Goal: Information Seeking & Learning: Learn about a topic

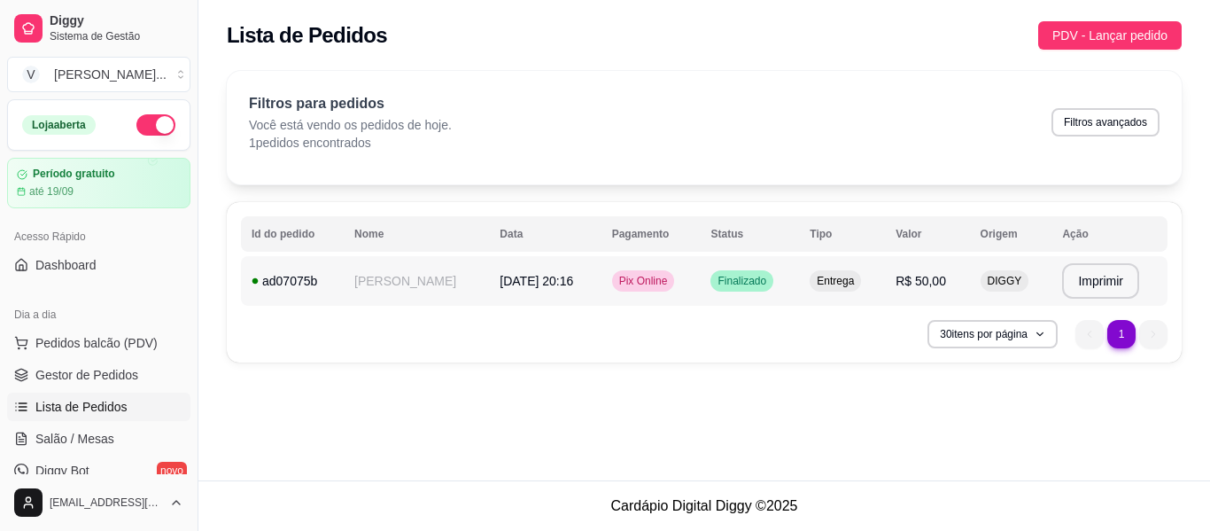
click at [573, 285] on span "[DATE] 20:16" at bounding box center [537, 281] width 74 height 14
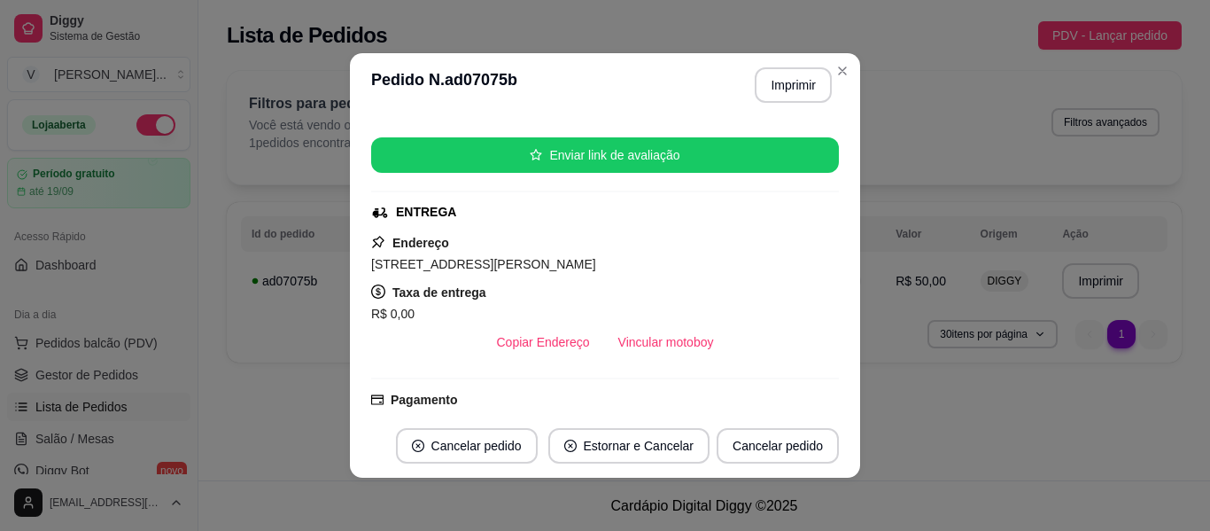
scroll to position [365, 0]
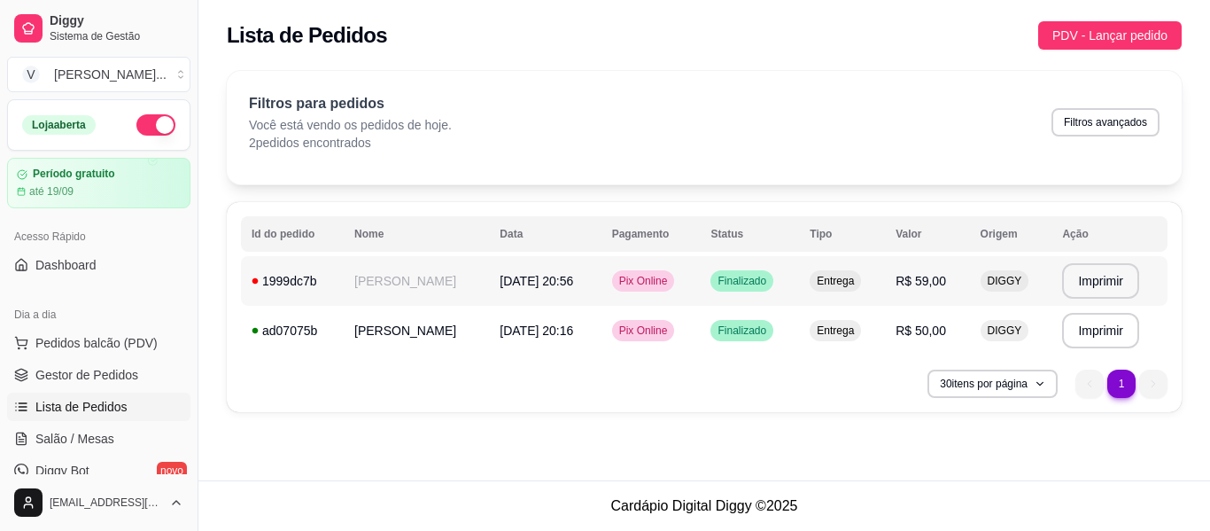
click at [410, 282] on td "[PERSON_NAME]" at bounding box center [416, 281] width 145 height 50
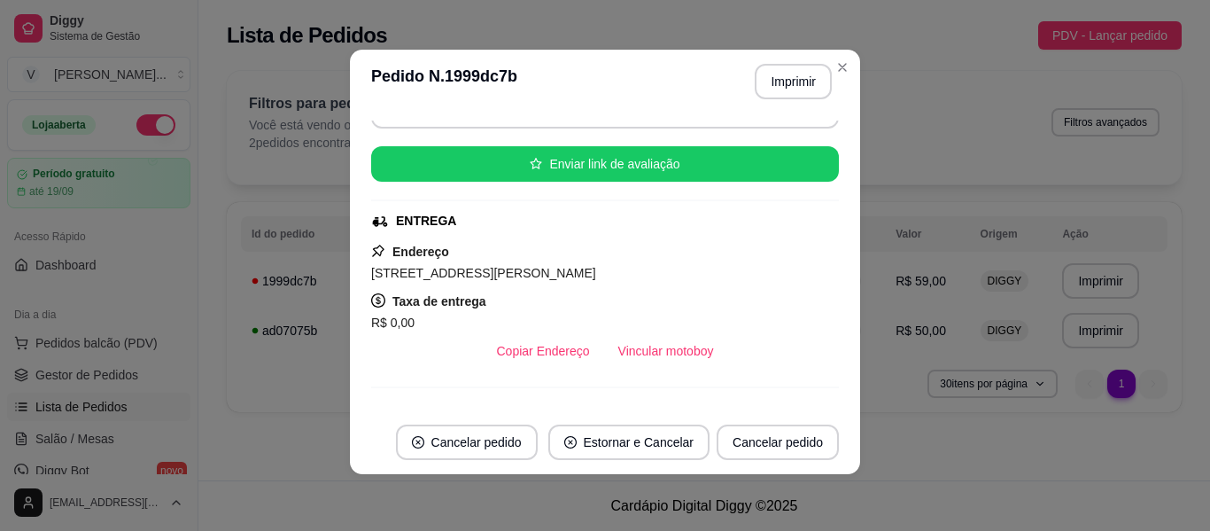
scroll to position [420, 0]
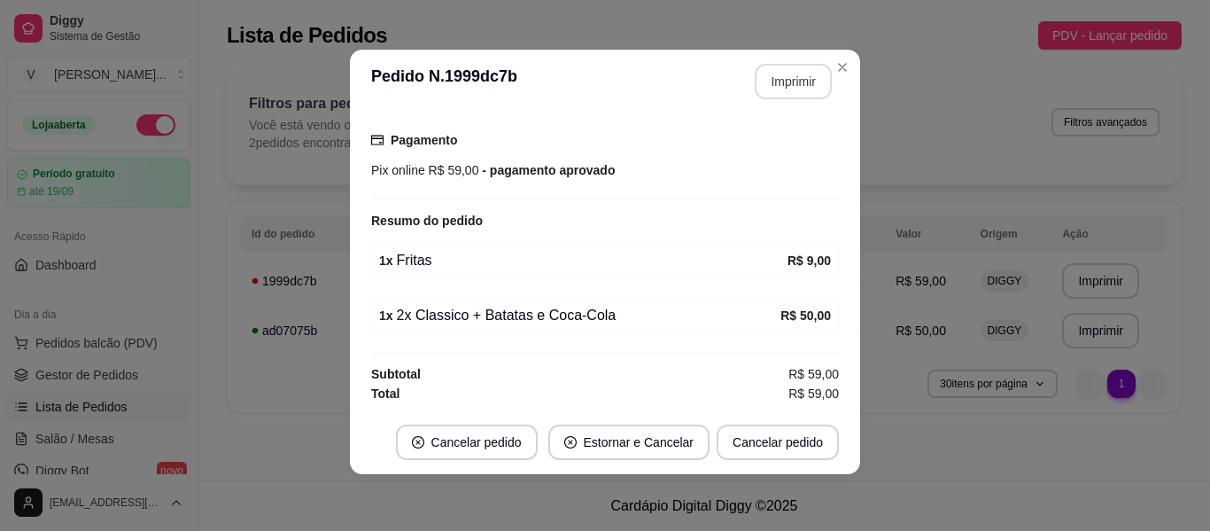
click at [776, 85] on button "Imprimir" at bounding box center [793, 81] width 77 height 35
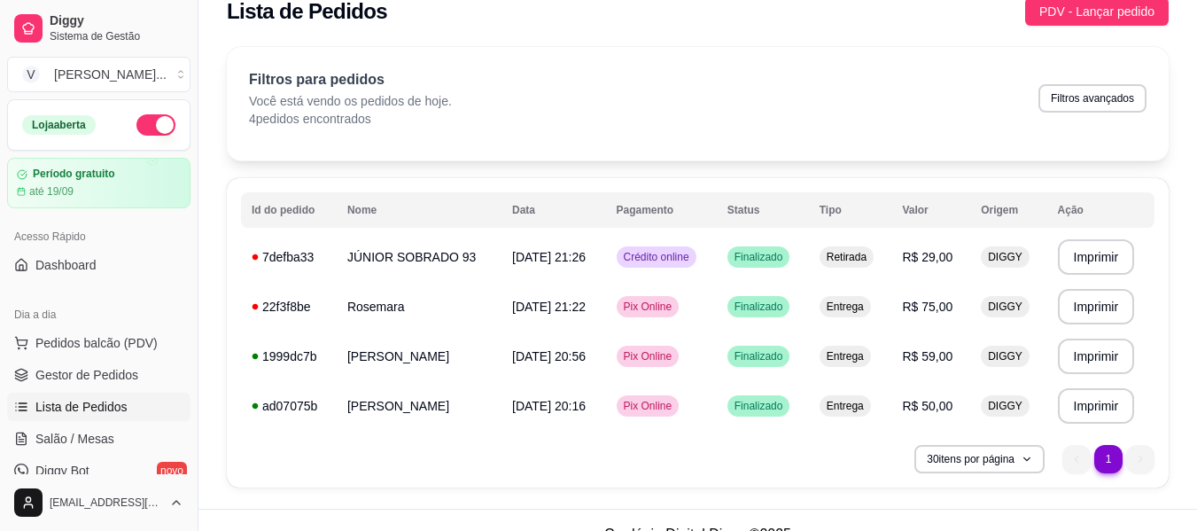
scroll to position [0, 0]
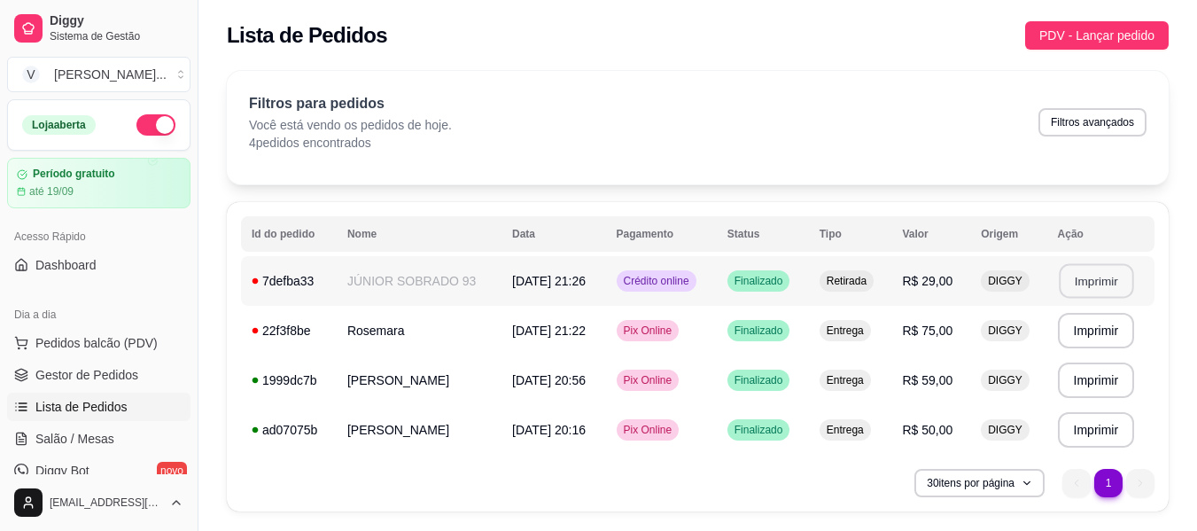
click at [1085, 275] on button "Imprimir" at bounding box center [1096, 281] width 74 height 35
click at [374, 334] on td "Rosemara" at bounding box center [419, 331] width 165 height 50
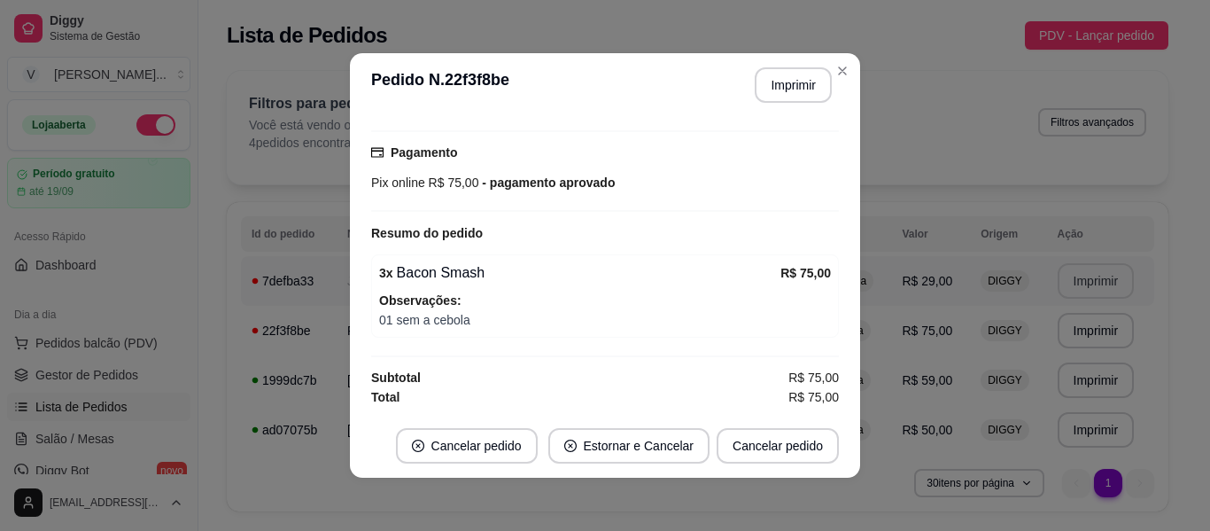
scroll to position [4, 0]
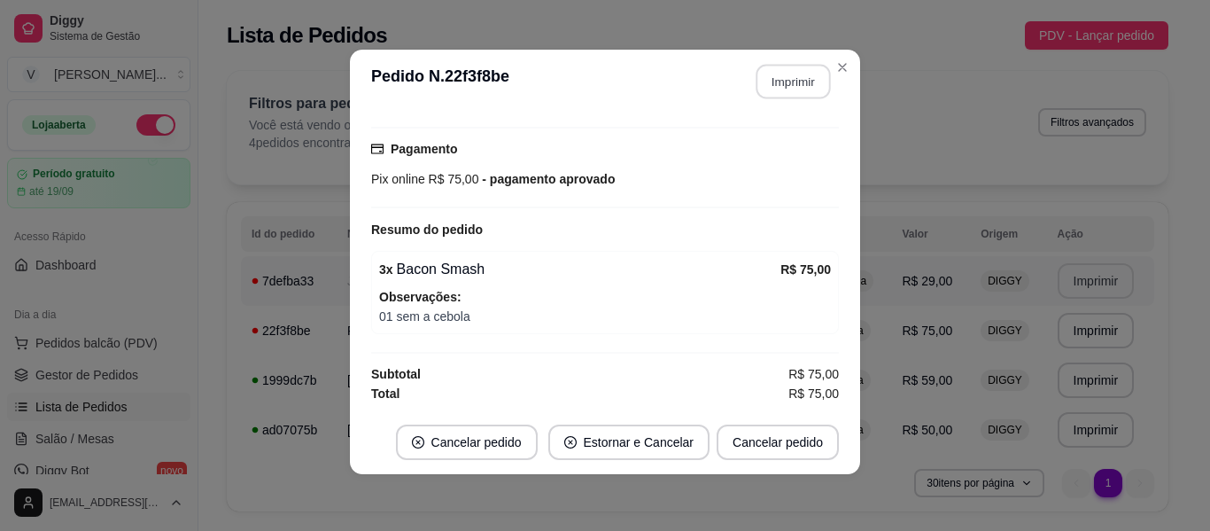
click at [803, 81] on button "Imprimir" at bounding box center [794, 82] width 74 height 35
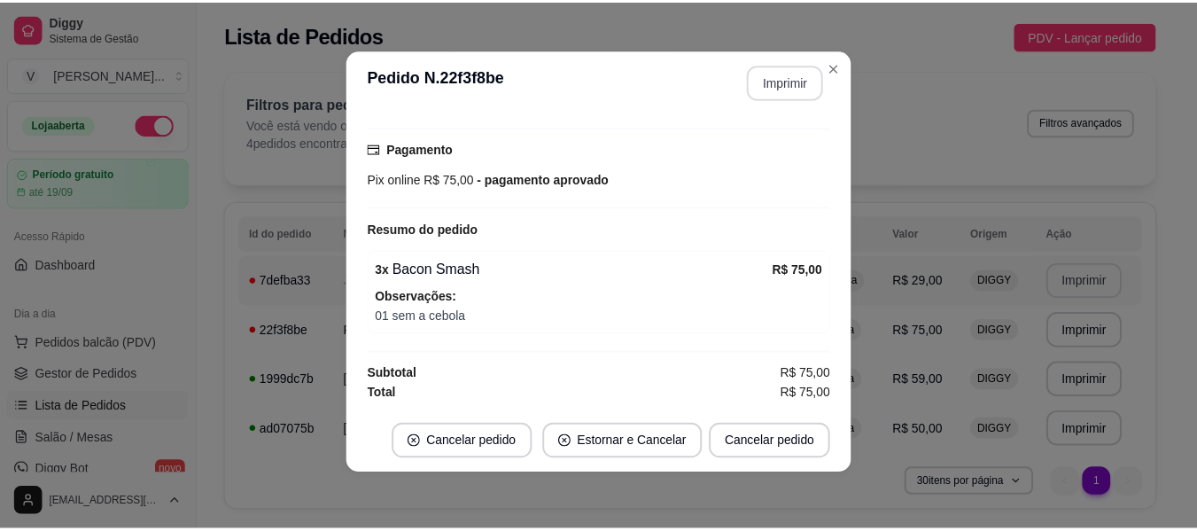
scroll to position [0, 0]
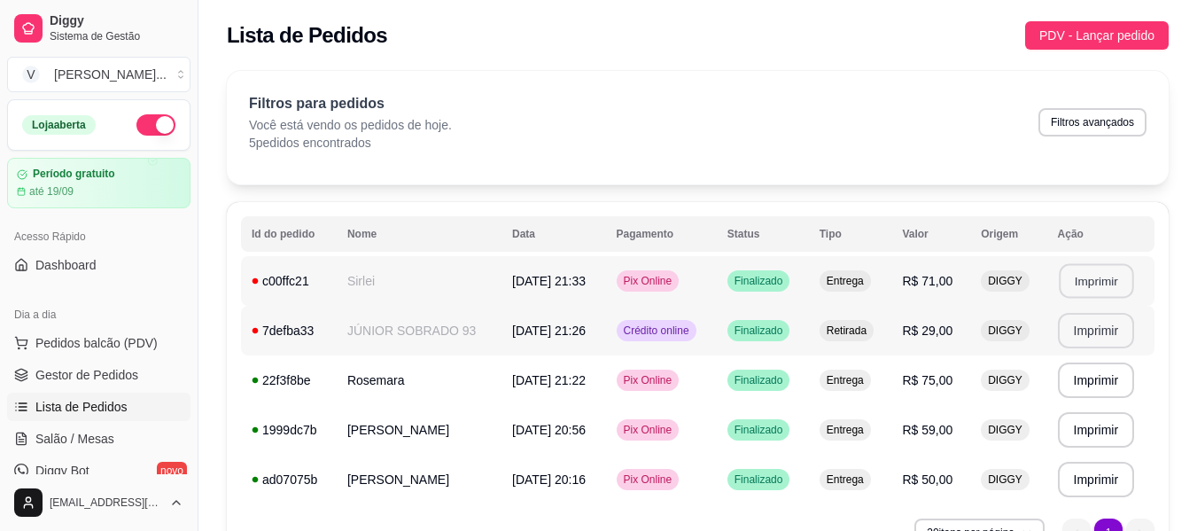
click at [1110, 281] on button "Imprimir" at bounding box center [1096, 281] width 74 height 35
click at [1110, 284] on button "Imprimir" at bounding box center [1096, 280] width 77 height 35
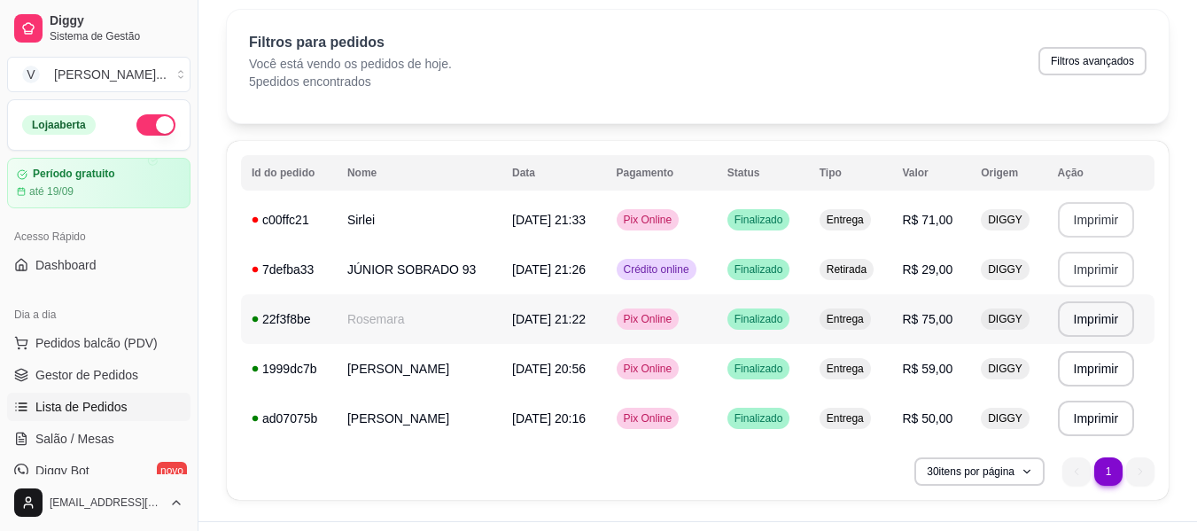
scroll to position [89, 0]
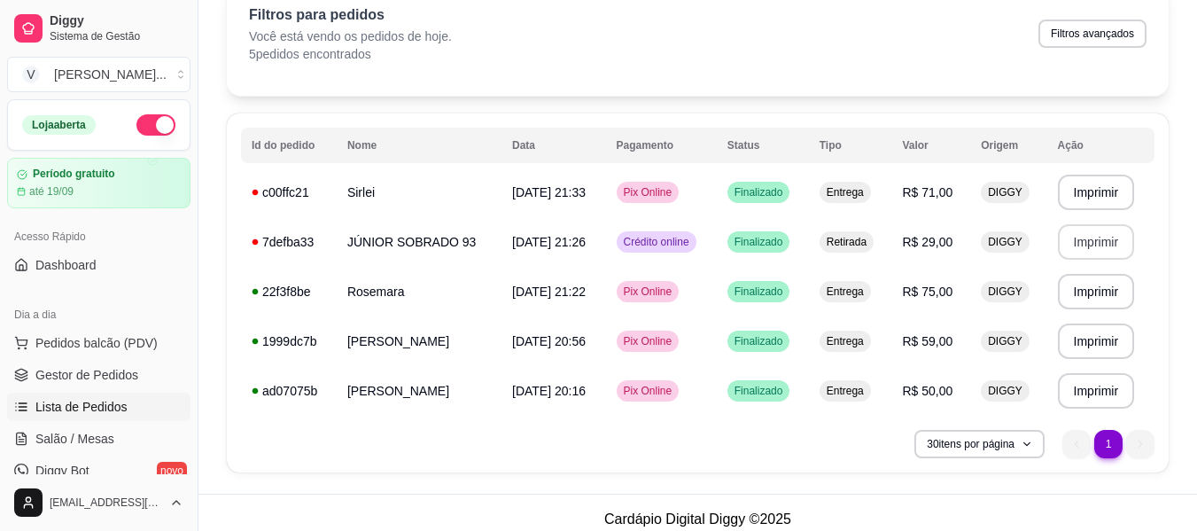
click at [144, 123] on button "button" at bounding box center [155, 124] width 39 height 21
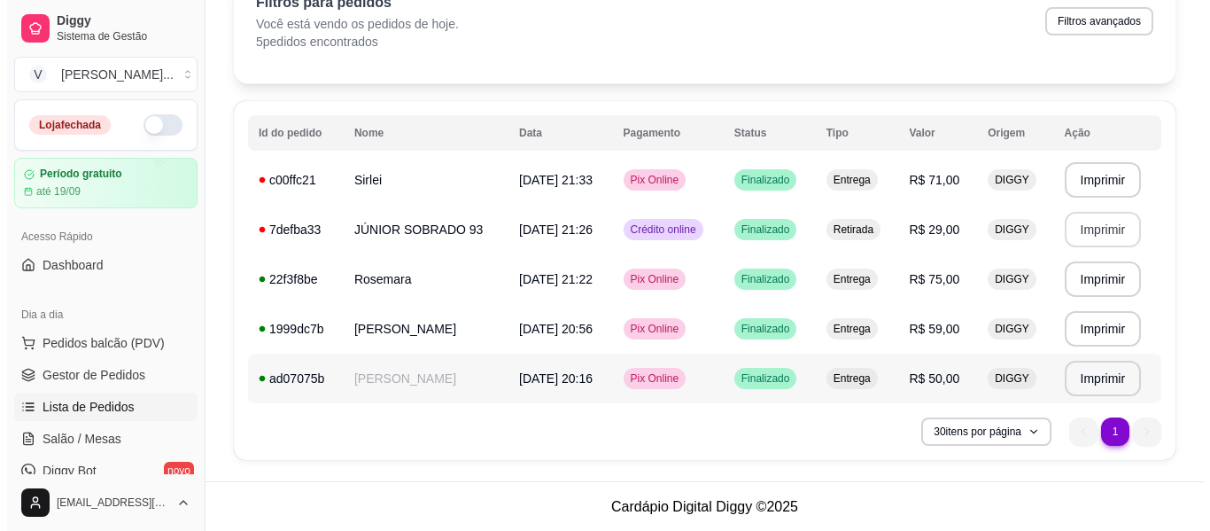
scroll to position [102, 0]
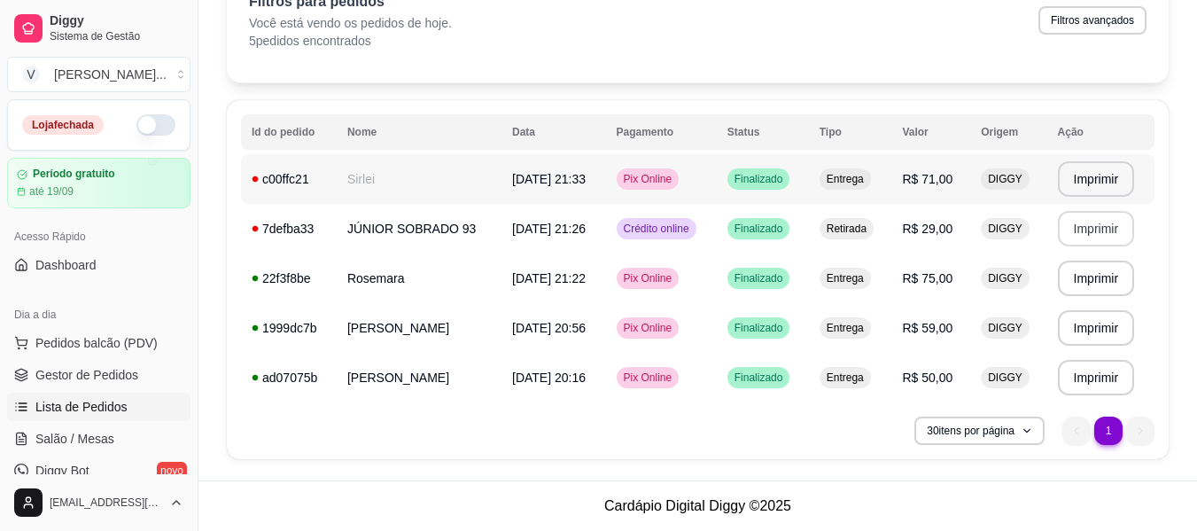
click at [369, 179] on td "Sirlei" at bounding box center [419, 179] width 165 height 50
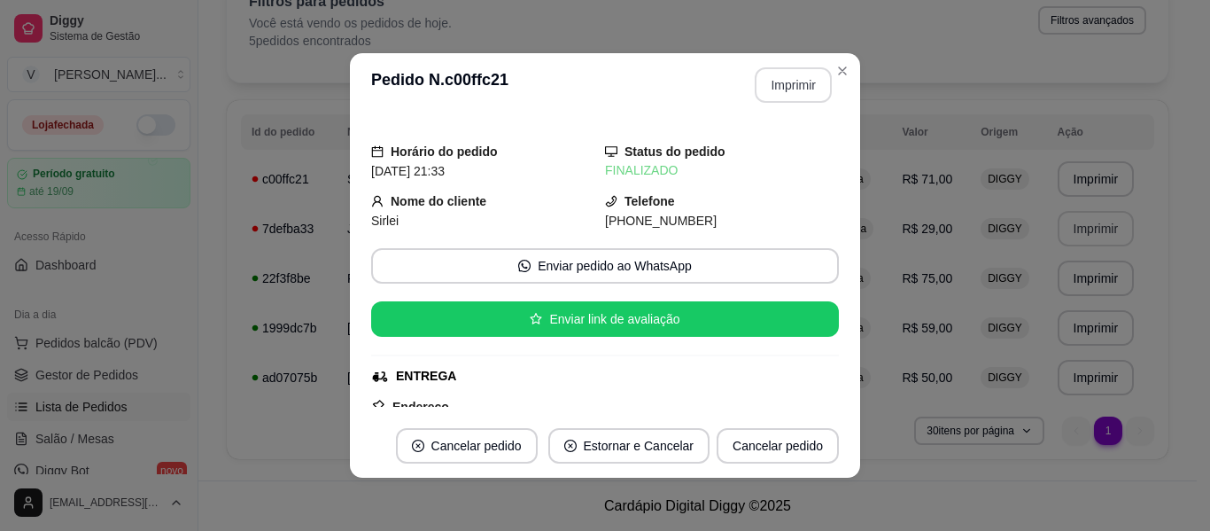
click at [785, 95] on button "Imprimir" at bounding box center [793, 84] width 77 height 35
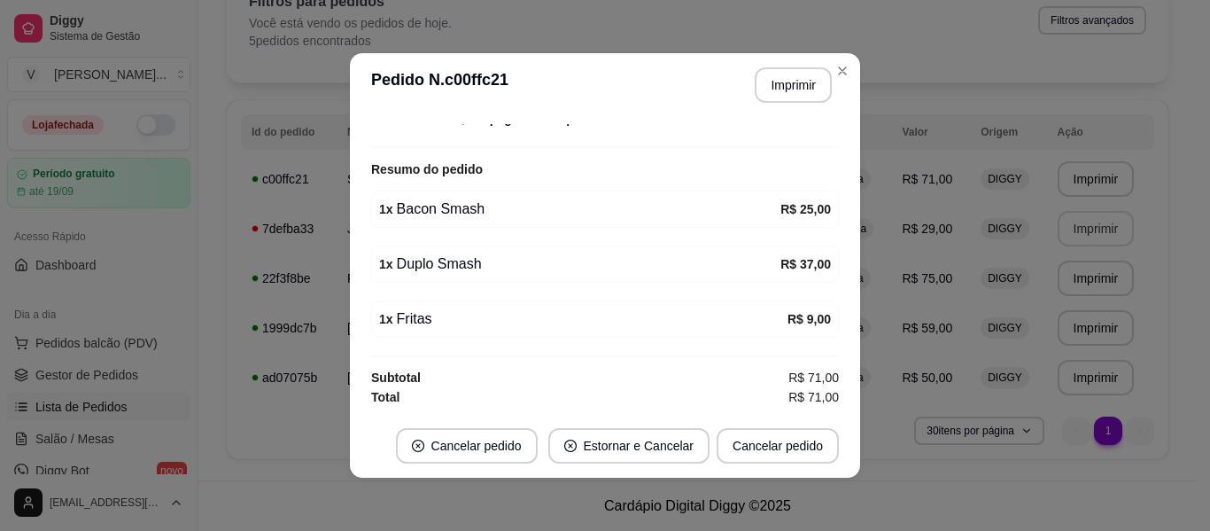
scroll to position [4, 0]
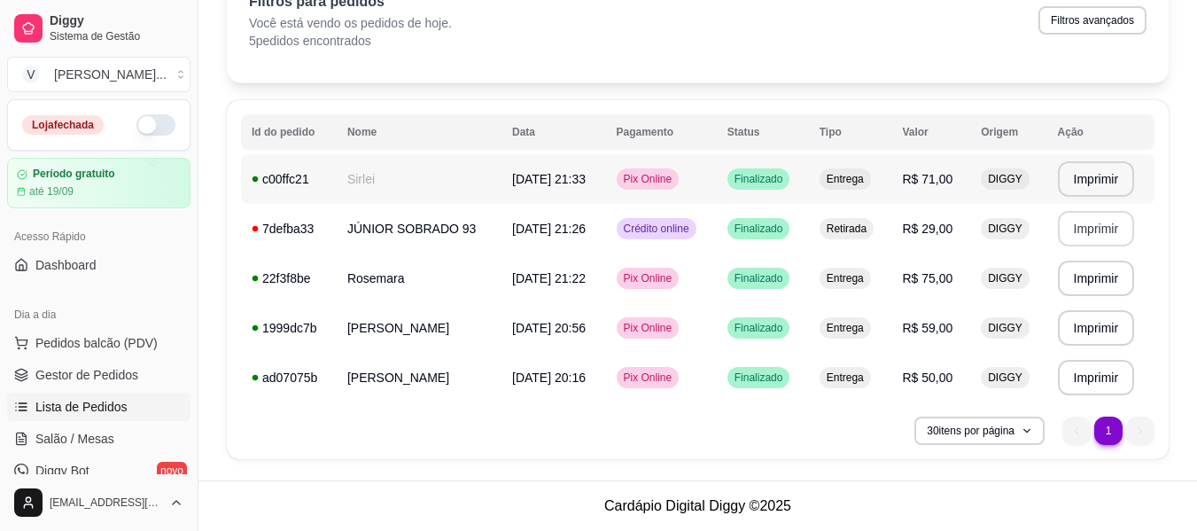
click at [379, 175] on td "Sirlei" at bounding box center [419, 179] width 165 height 50
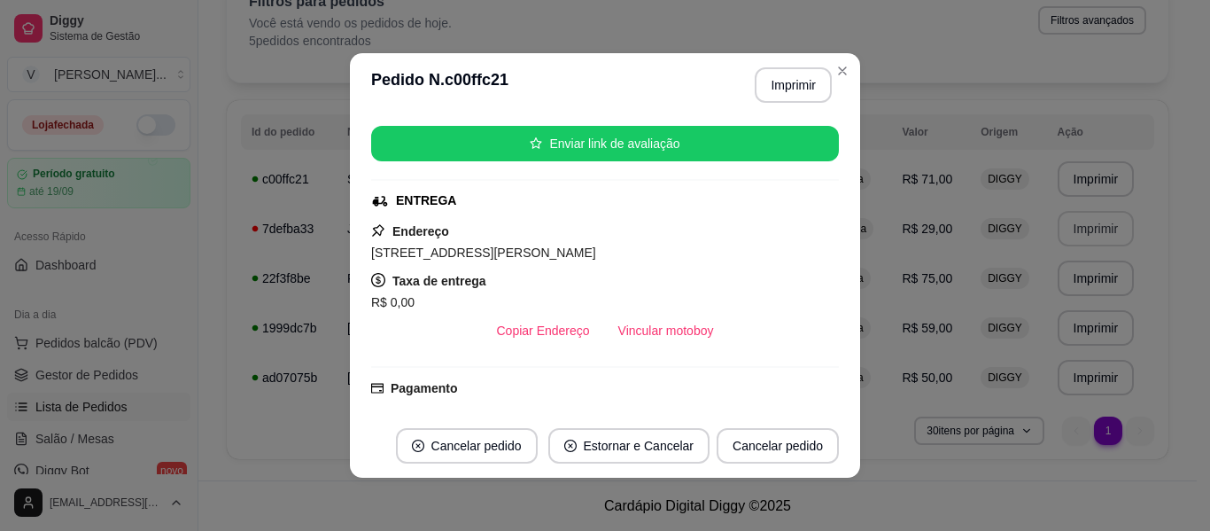
scroll to position [177, 0]
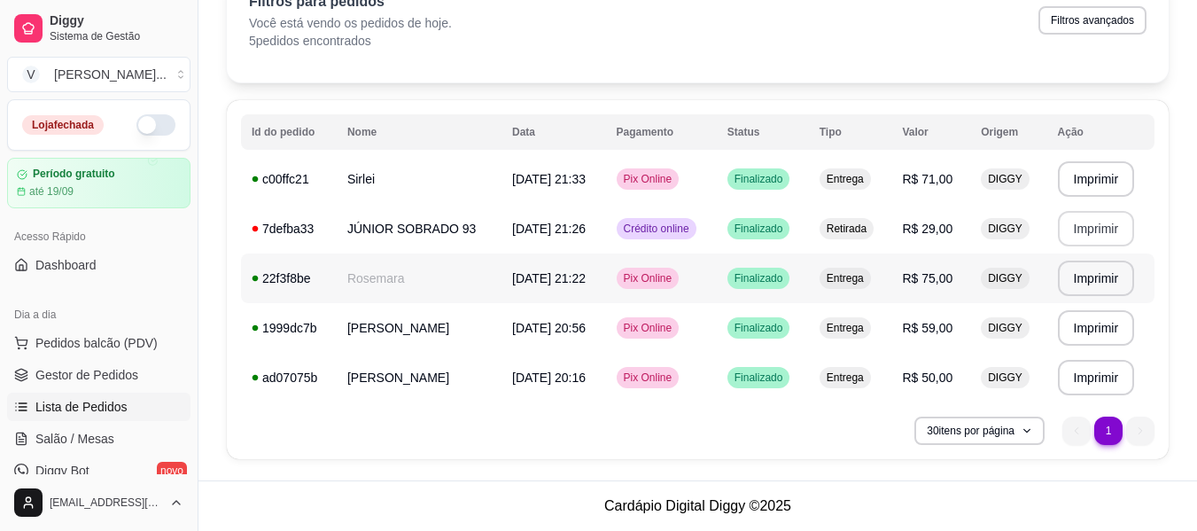
click at [401, 276] on td "Rosemara" at bounding box center [419, 278] width 165 height 50
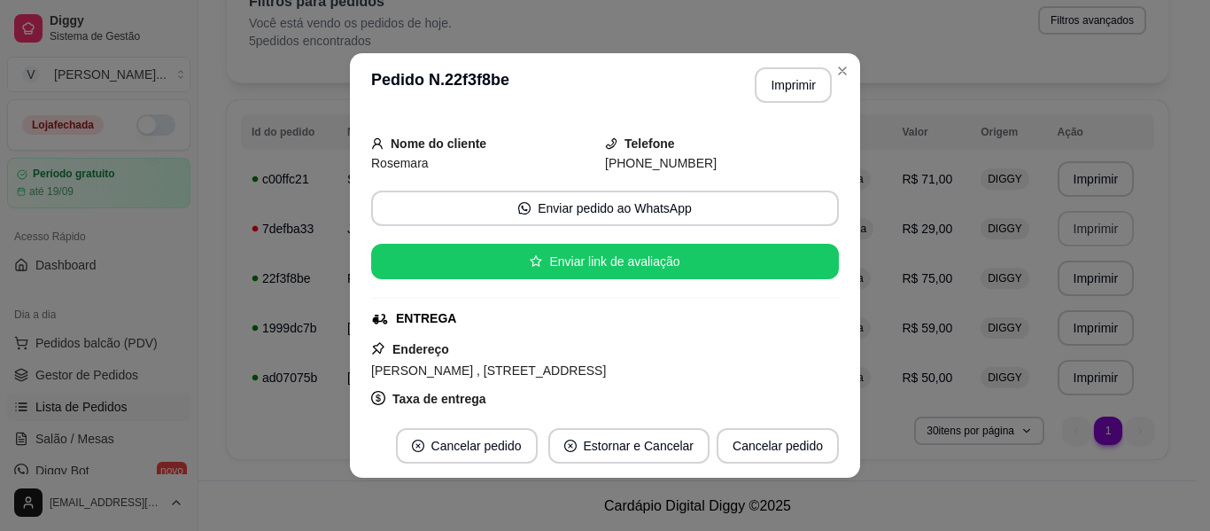
scroll to position [89, 0]
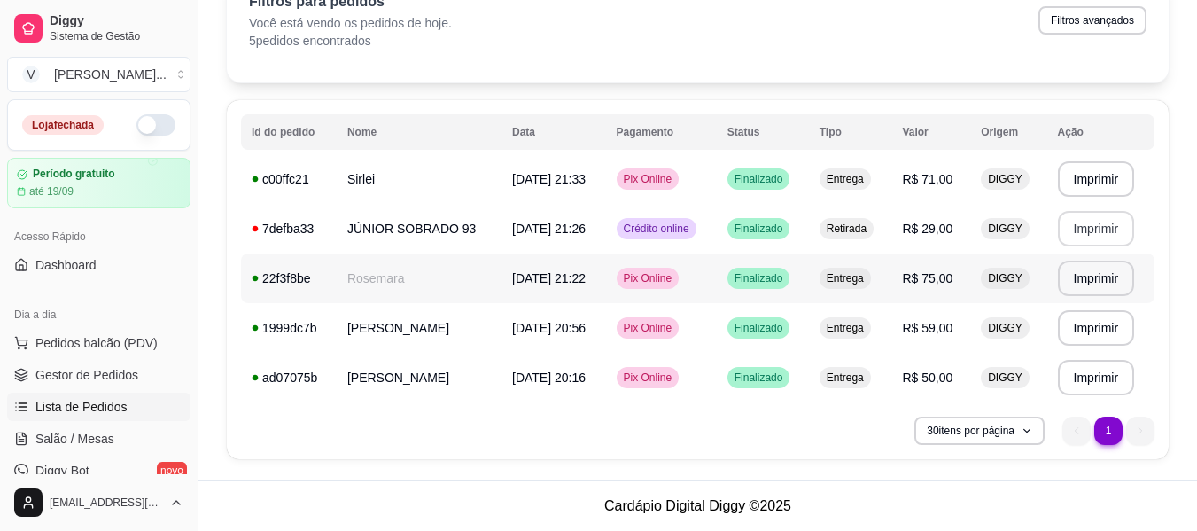
click at [373, 282] on td "Rosemara" at bounding box center [419, 278] width 165 height 50
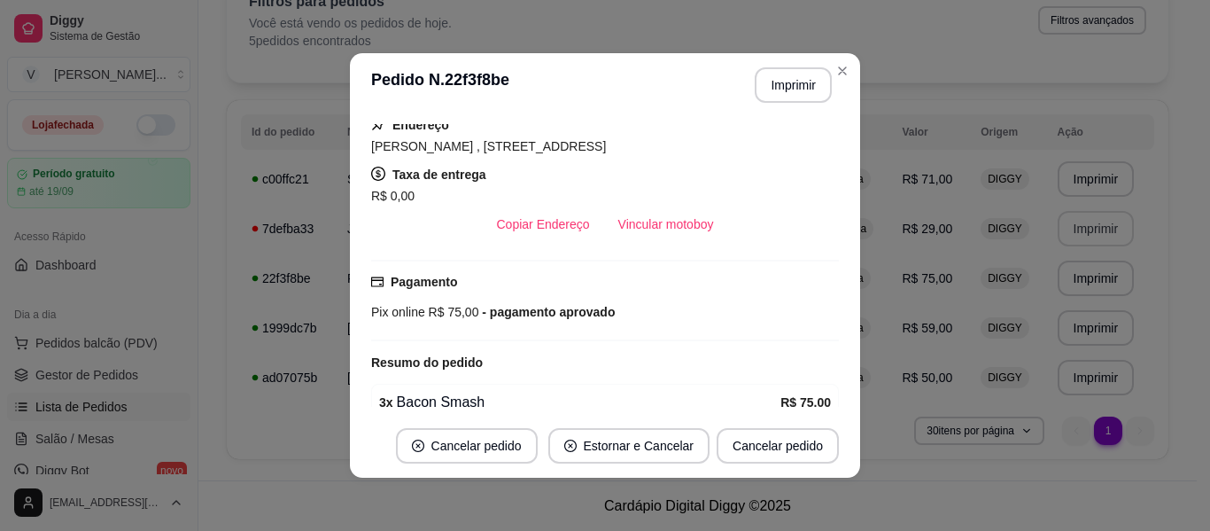
scroll to position [289, 0]
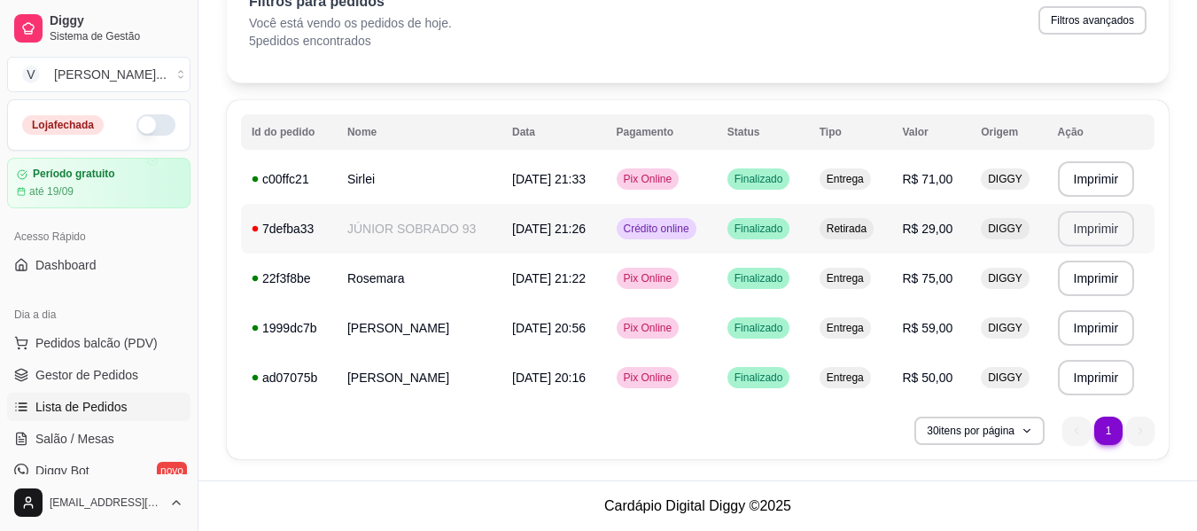
click at [451, 238] on td "JÚNIOR SOBRADO 93" at bounding box center [419, 229] width 165 height 50
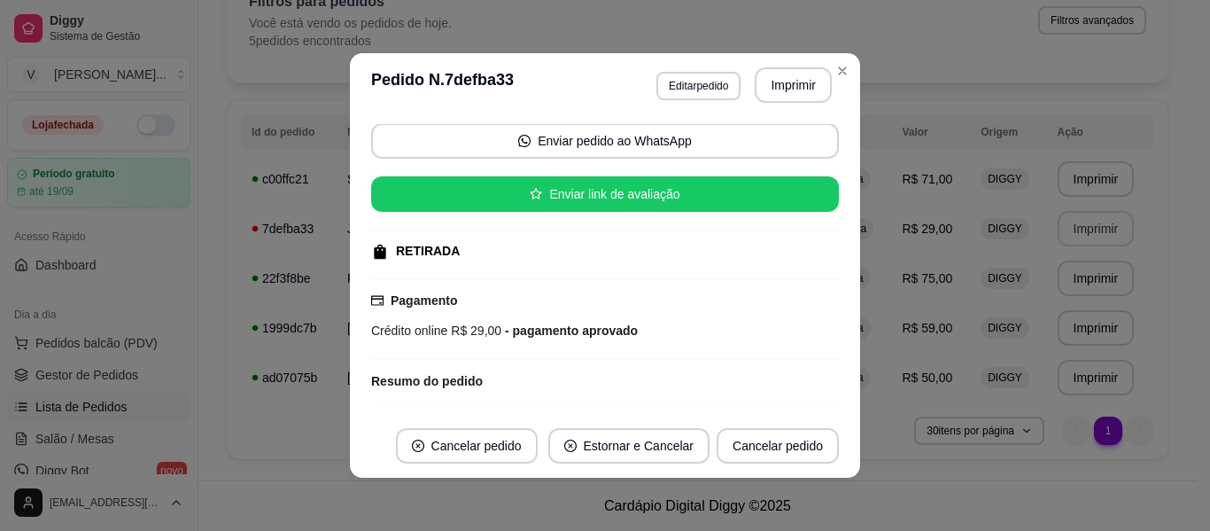
scroll to position [282, 0]
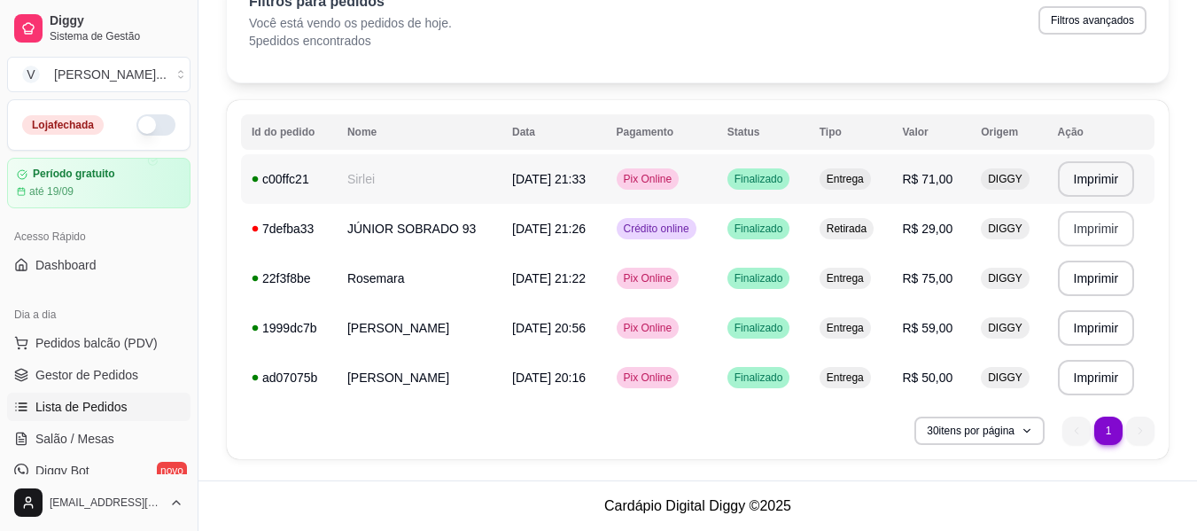
click at [379, 173] on td "Sirlei" at bounding box center [419, 179] width 165 height 50
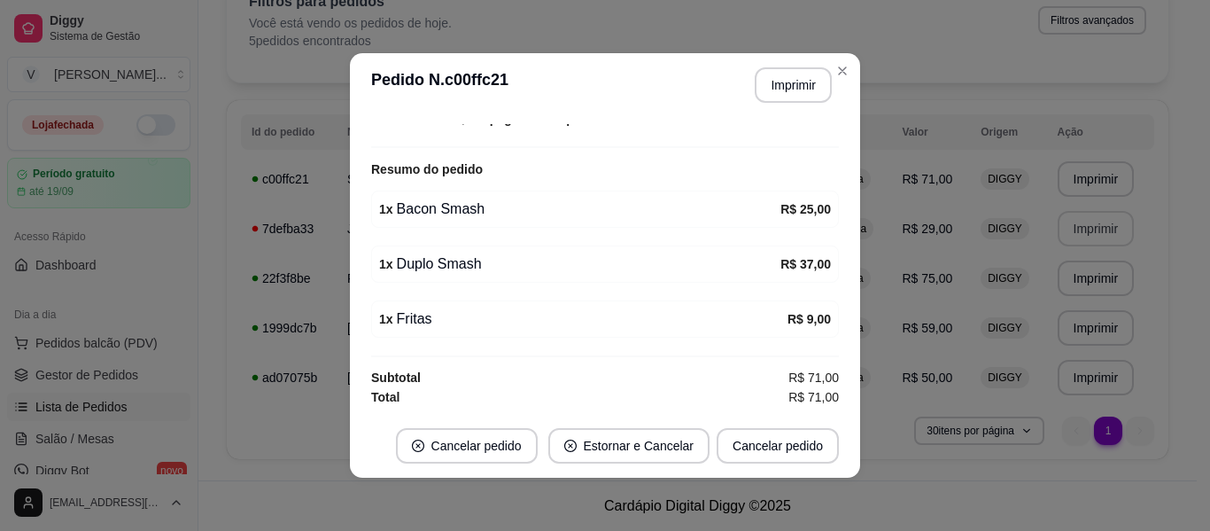
scroll to position [4, 0]
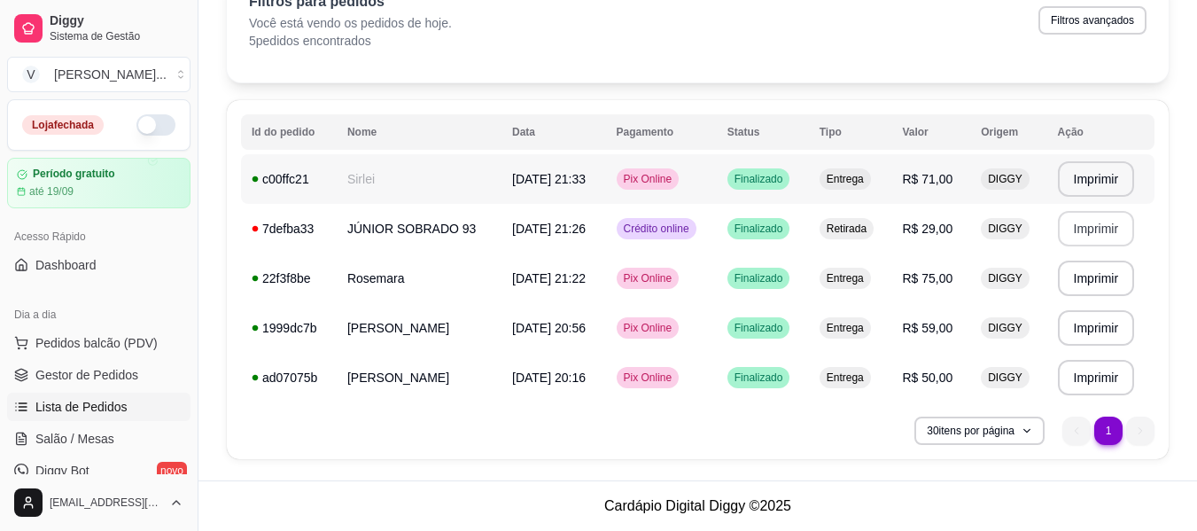
click at [946, 182] on span "R$ 71,00" at bounding box center [927, 179] width 51 height 14
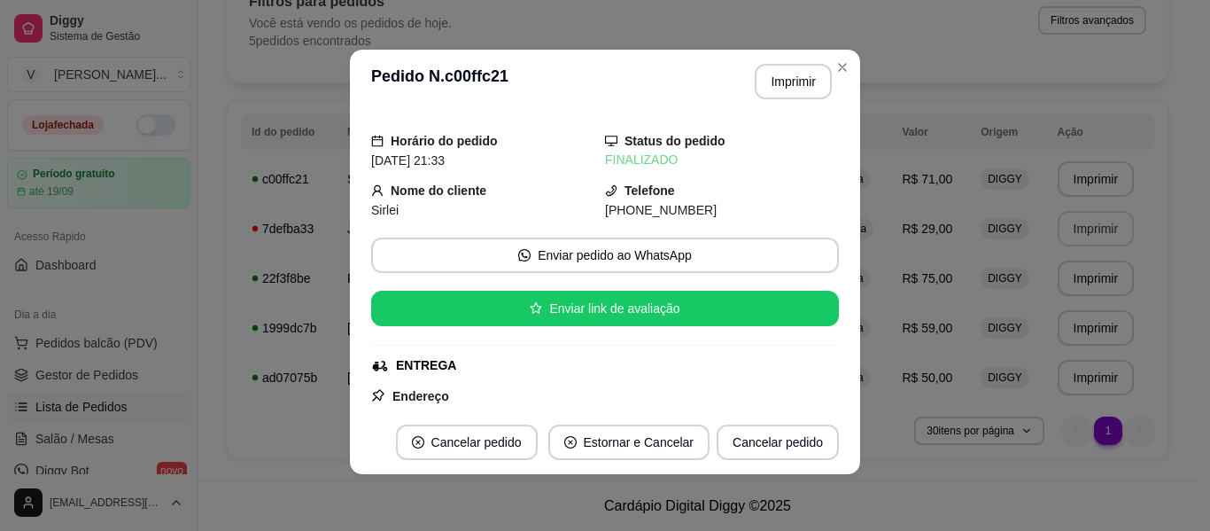
scroll to position [0, 0]
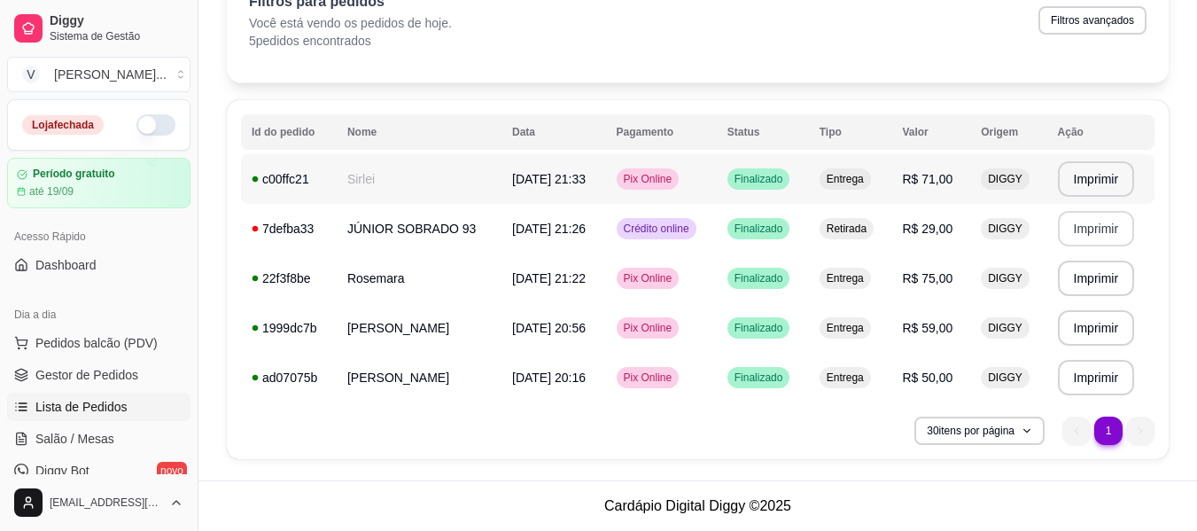
click at [442, 190] on td "Sirlei" at bounding box center [419, 179] width 165 height 50
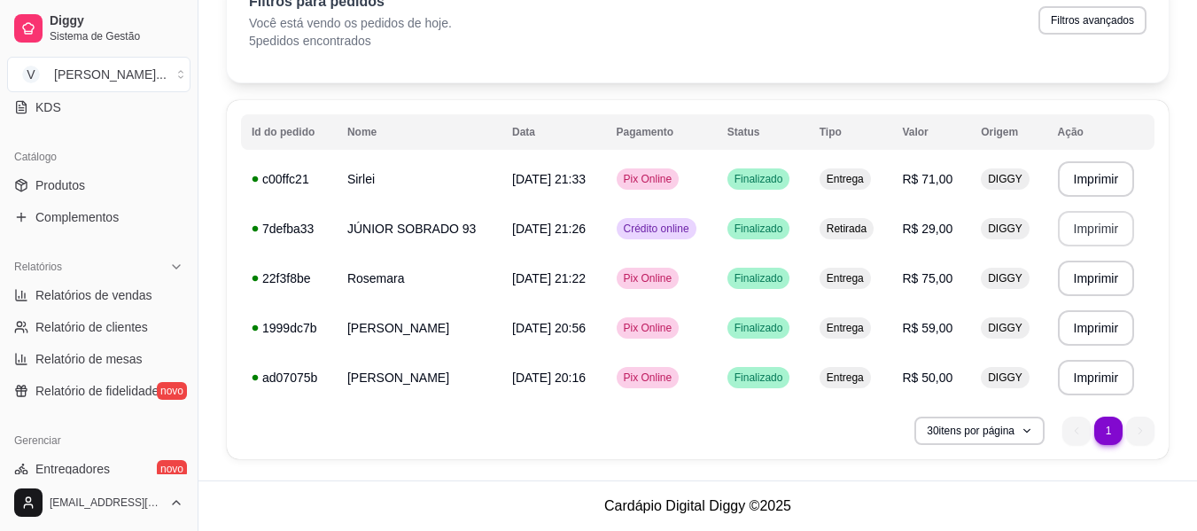
scroll to position [443, 0]
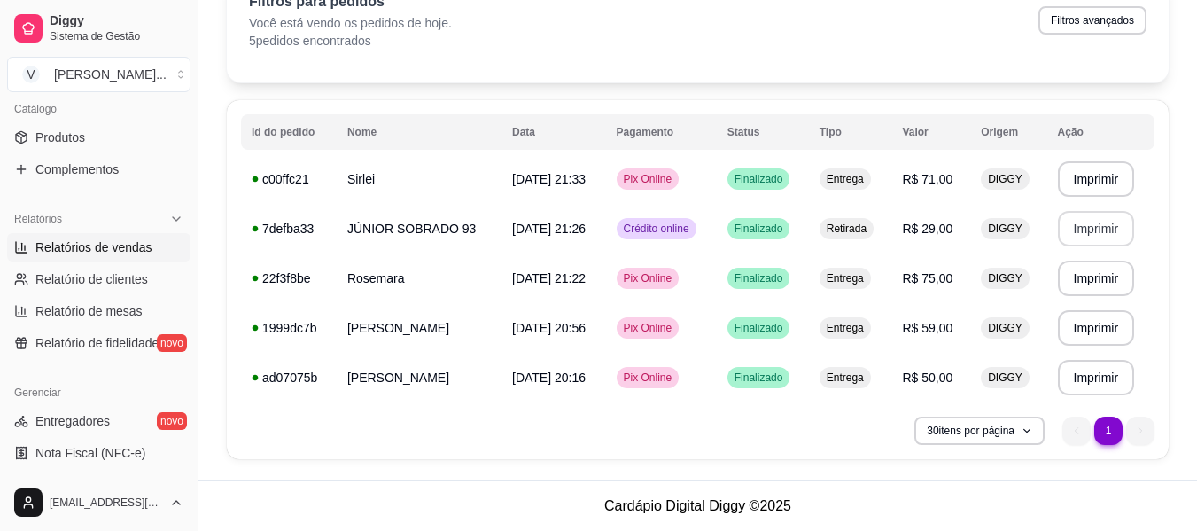
click at [122, 244] on span "Relatórios de vendas" at bounding box center [93, 247] width 117 height 18
select select "ALL"
select select "0"
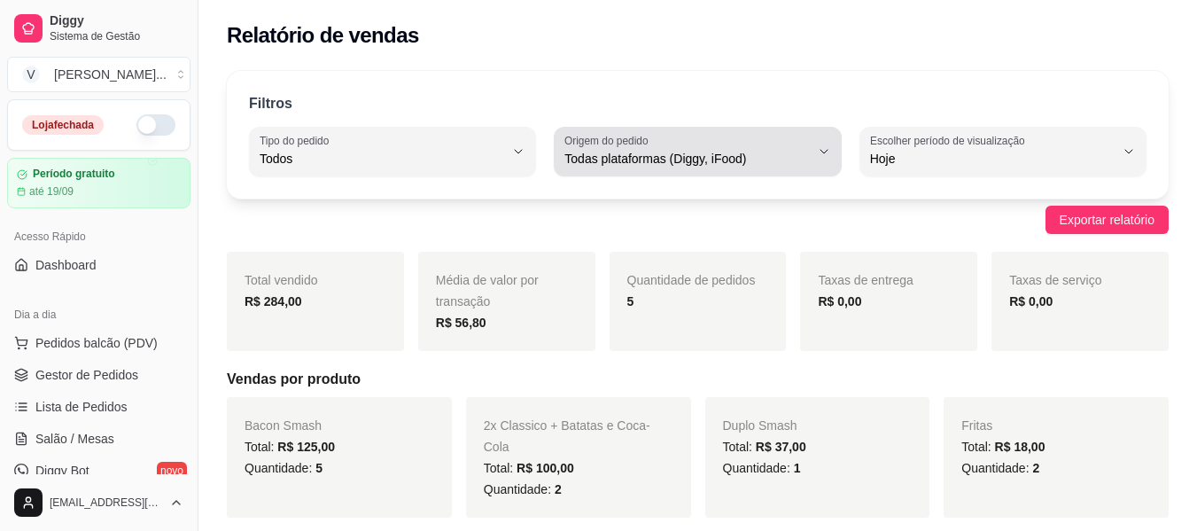
click at [748, 155] on span "Todas plataformas (Diggy, iFood)" at bounding box center [686, 159] width 245 height 18
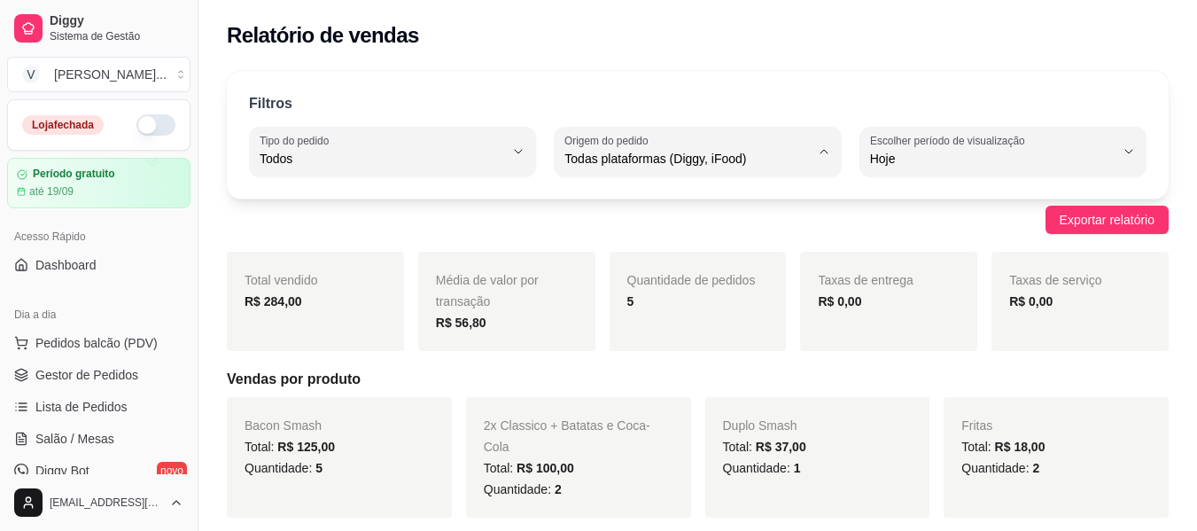
click at [723, 267] on span "iFood" at bounding box center [688, 259] width 231 height 17
type input "IFOOD"
select select "IFOOD"
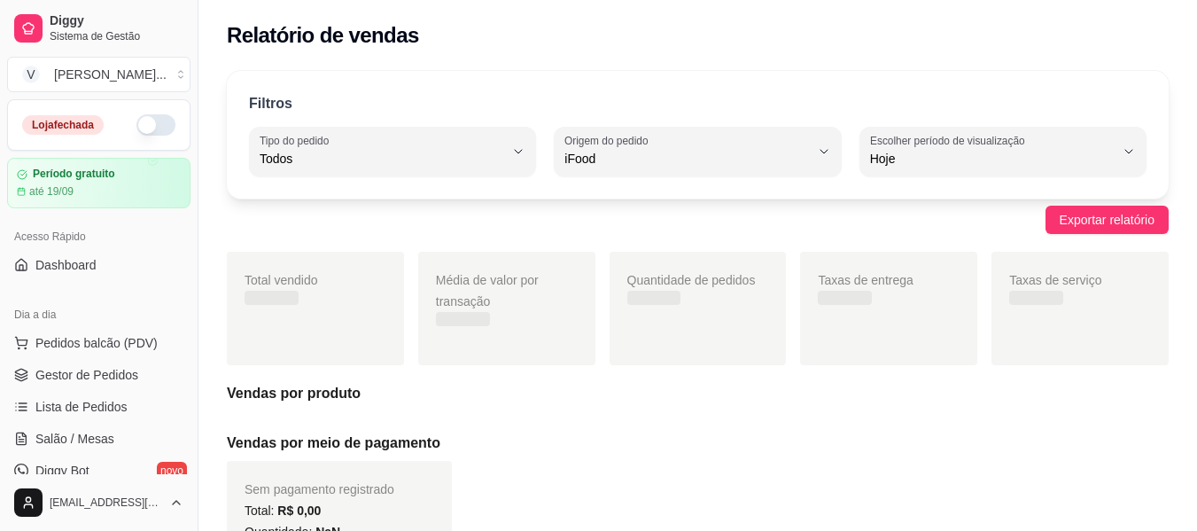
scroll to position [17, 0]
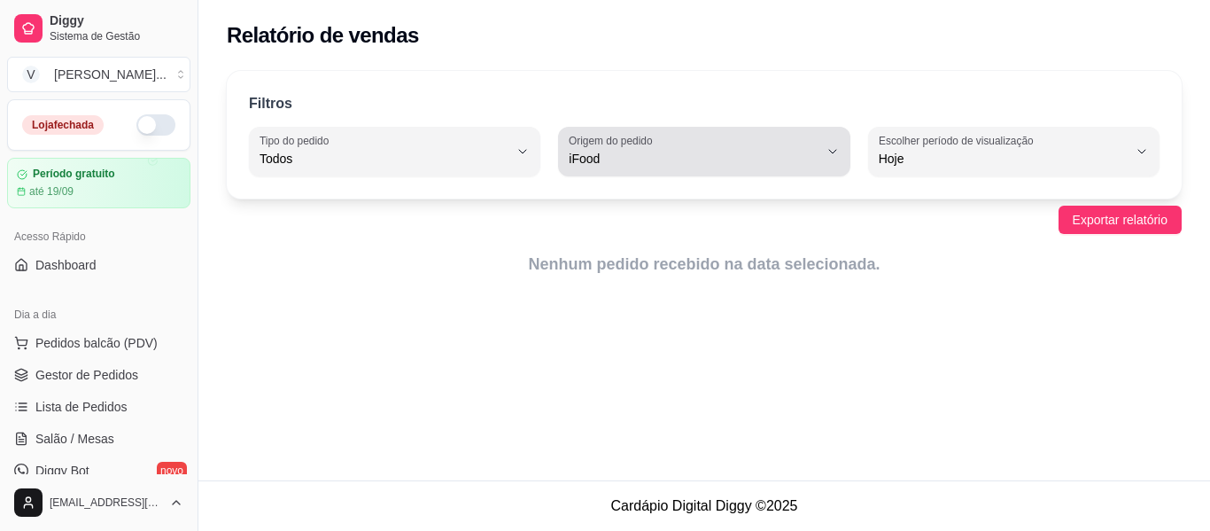
click at [690, 159] on span "iFood" at bounding box center [693, 159] width 249 height 18
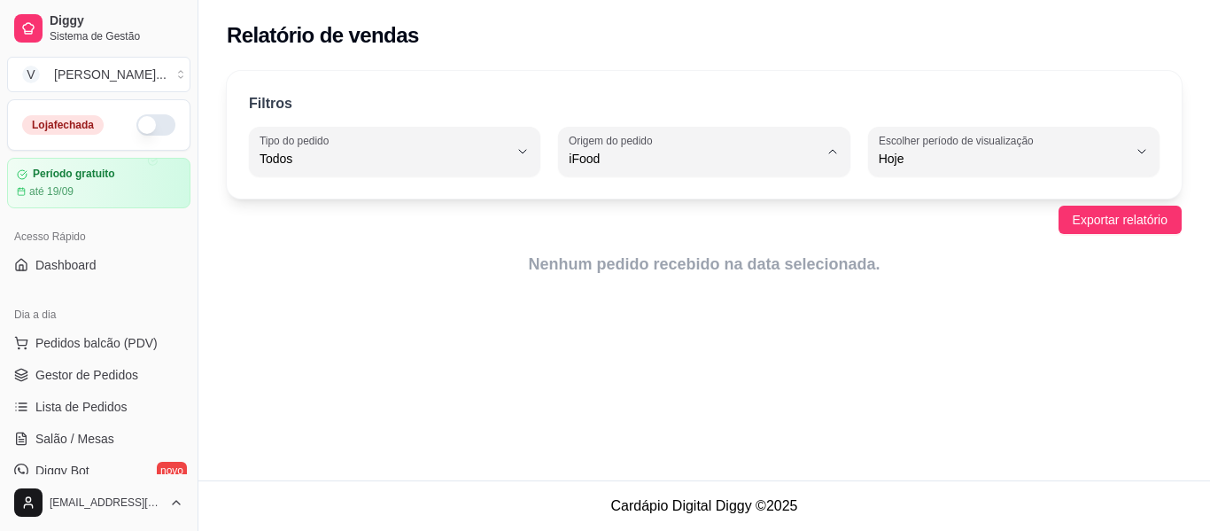
click at [664, 203] on span "Todas plataformas (Diggy, iFood)" at bounding box center [696, 200] width 236 height 17
type input "ALL"
select select "ALL"
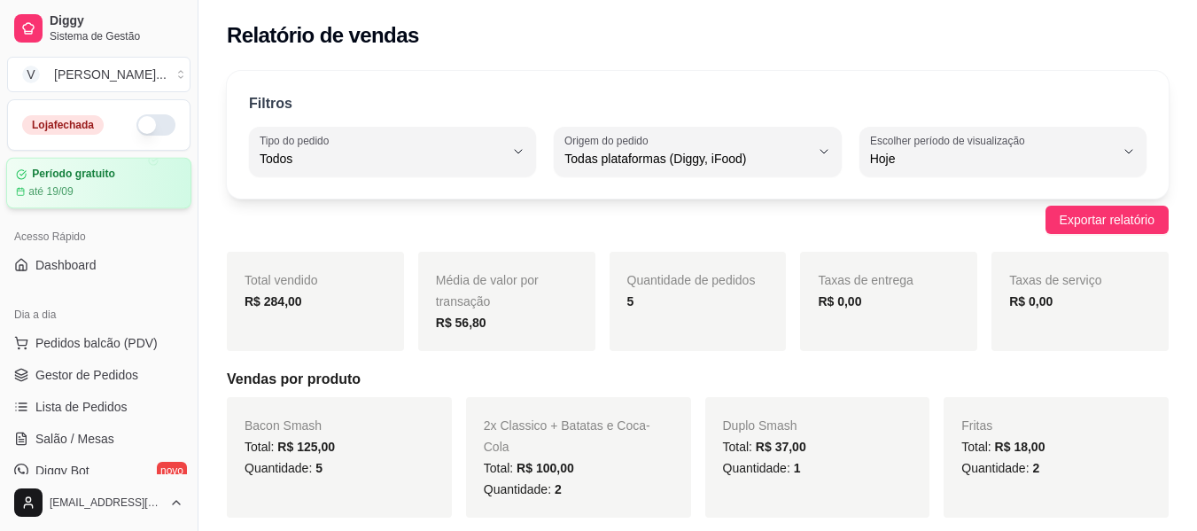
click at [59, 186] on article "até 19/09" at bounding box center [50, 191] width 45 height 14
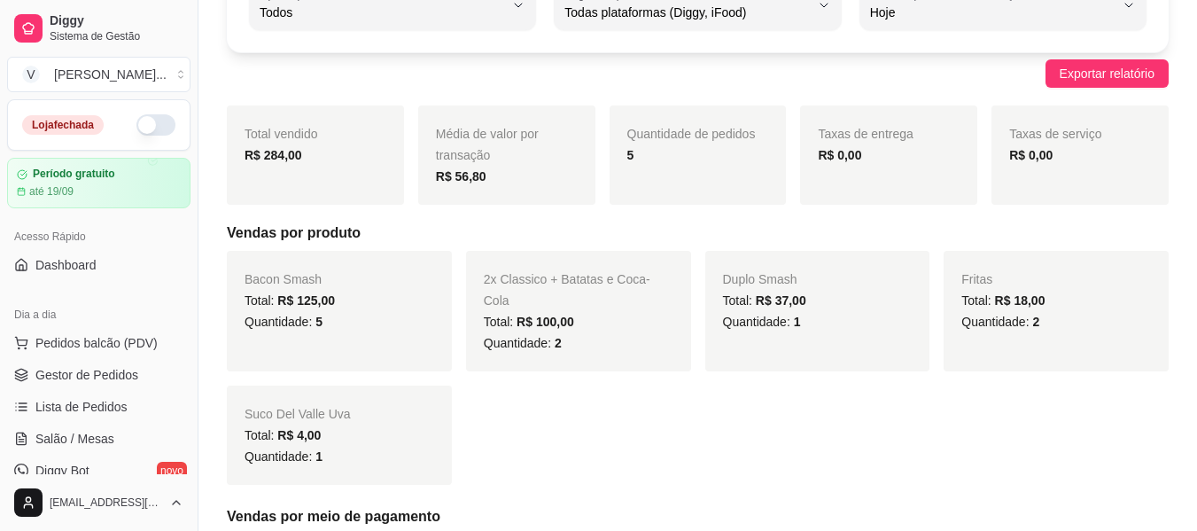
scroll to position [177, 0]
